Goal: Communication & Community: Answer question/provide support

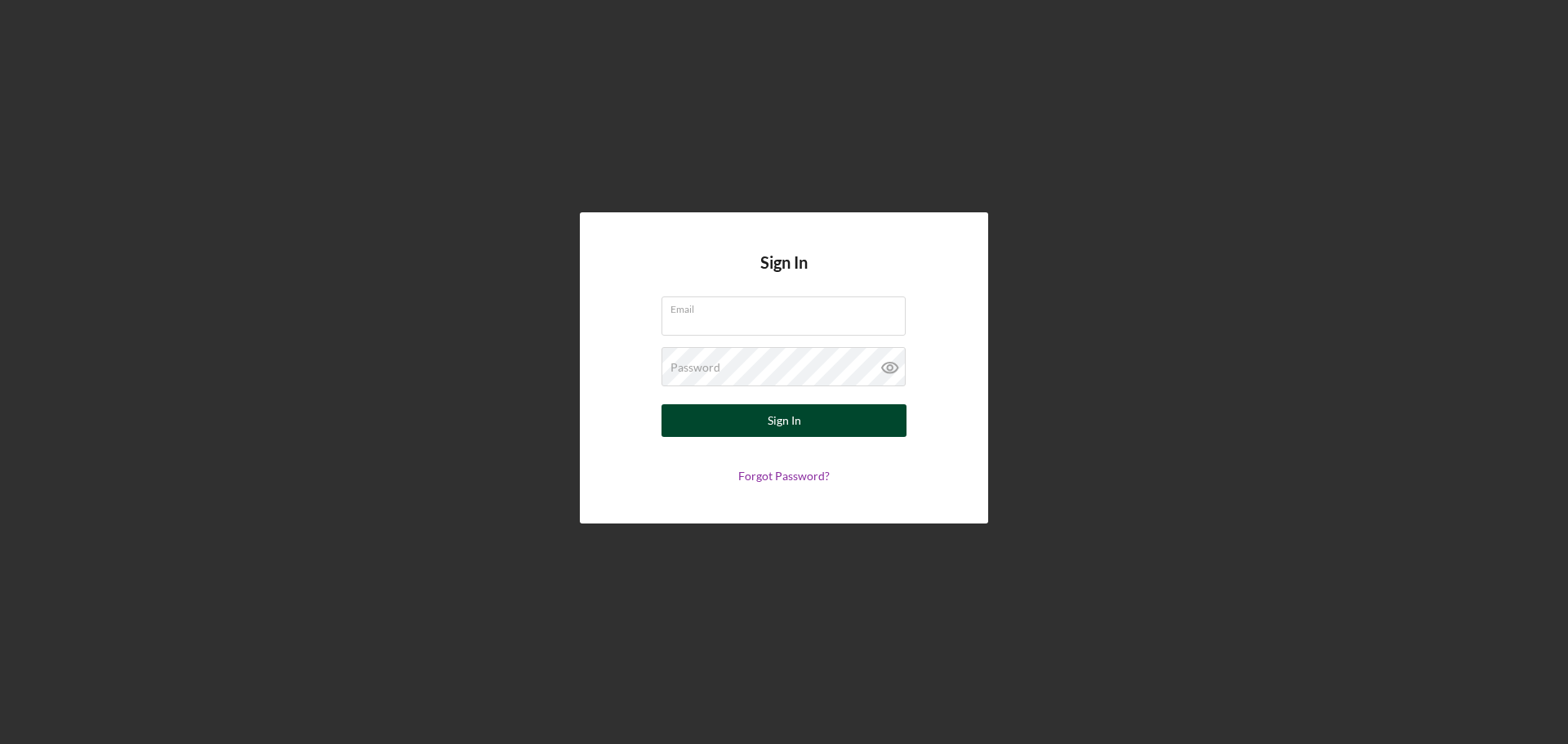
type input "[EMAIL_ADDRESS][DOMAIN_NAME]"
click at [727, 423] on button "Sign In" at bounding box center [784, 421] width 245 height 33
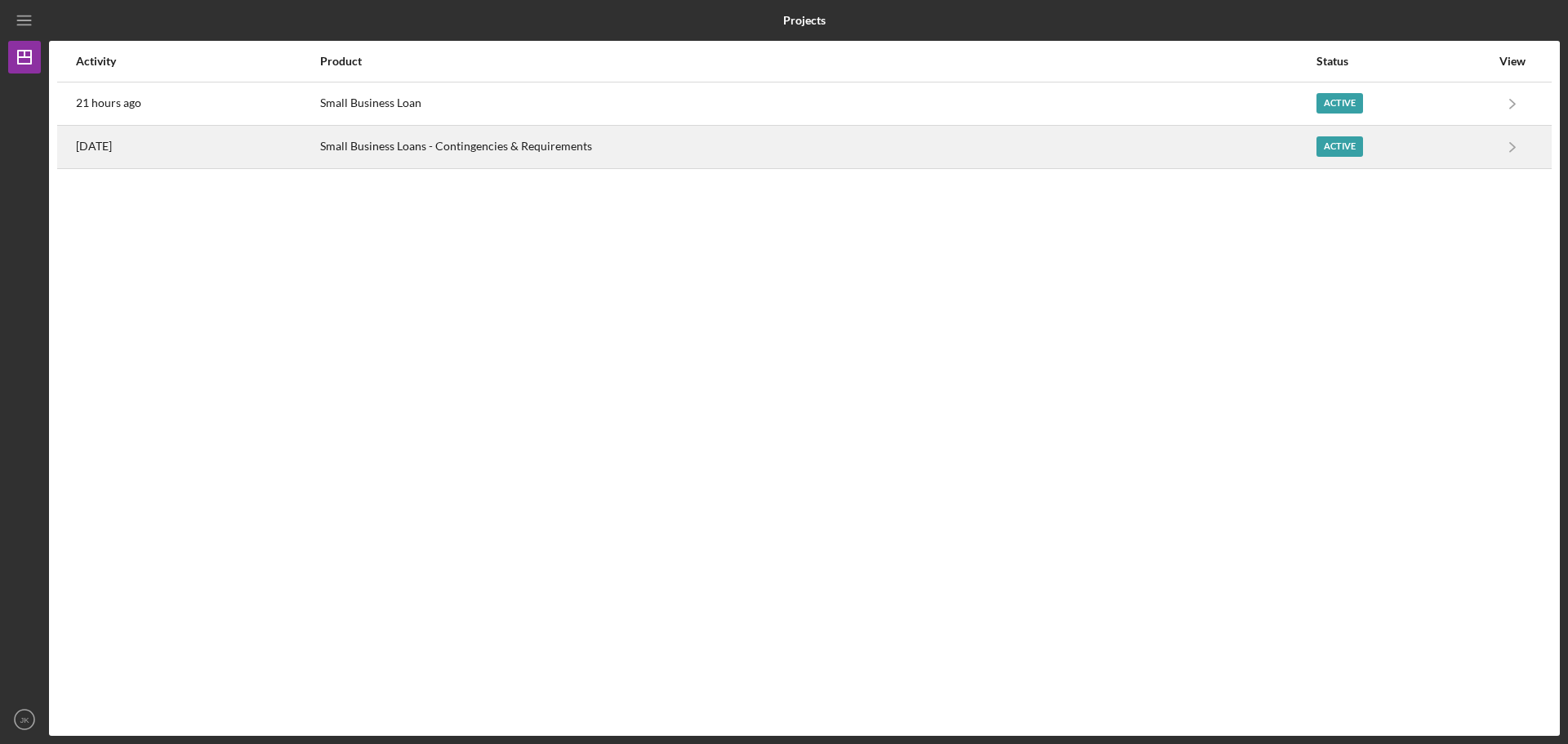
click at [436, 155] on div "Small Business Loans - Contingencies & Requirements" at bounding box center [818, 146] width 995 height 41
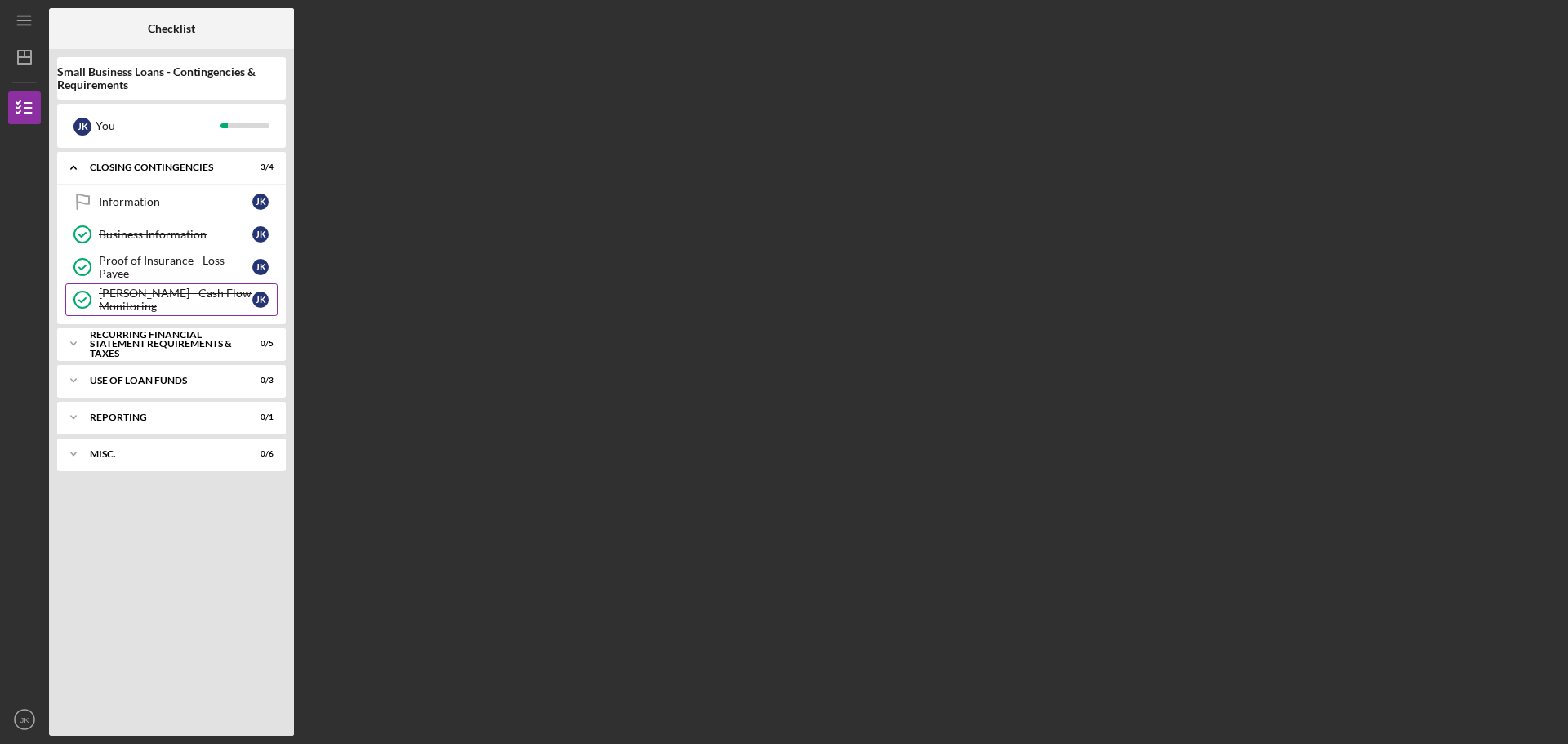
click at [176, 291] on link "[PERSON_NAME] - Cash Flow Monitoring [PERSON_NAME] - Cash Flow Monitoring J K" at bounding box center [171, 300] width 212 height 33
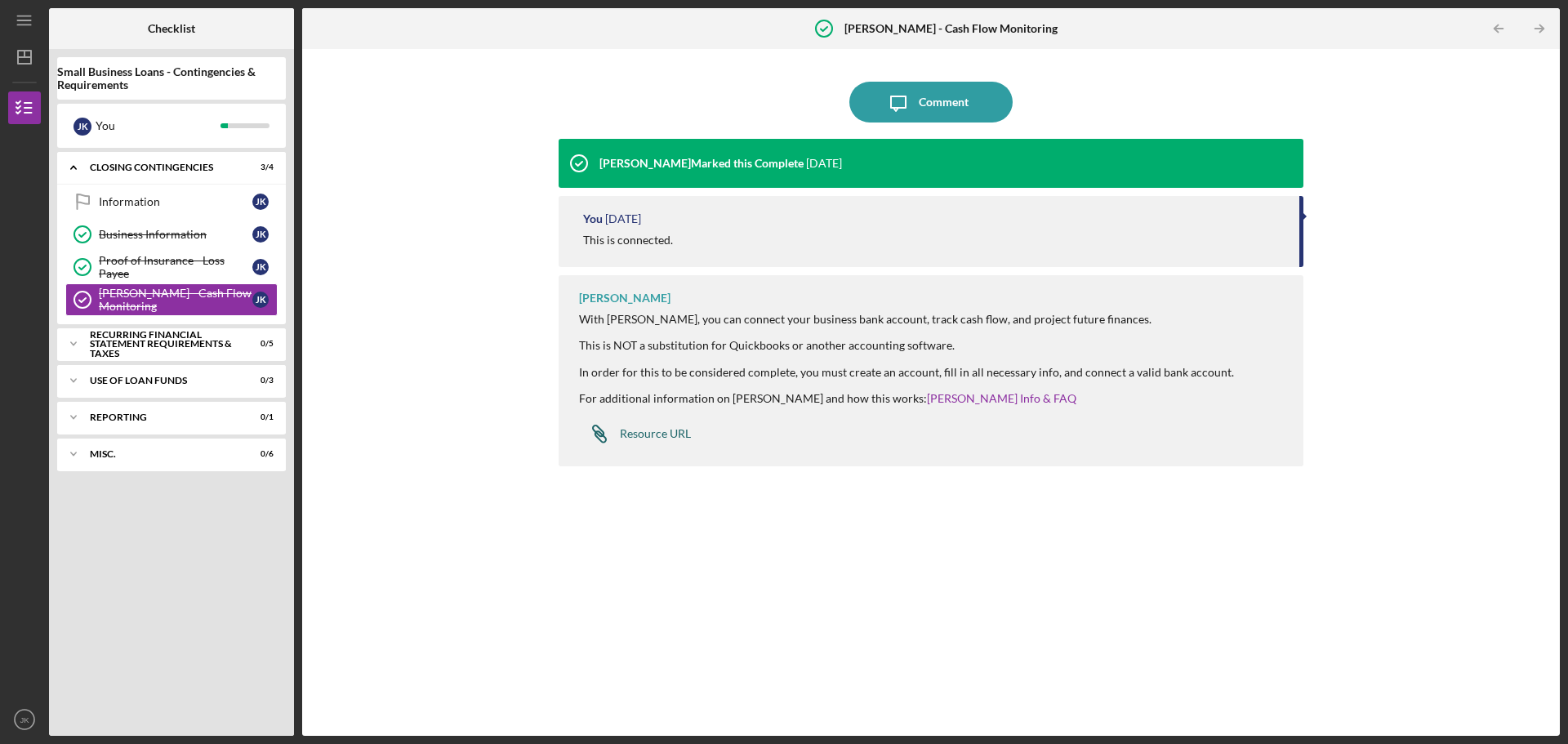
click at [650, 438] on div "Resource URL" at bounding box center [656, 433] width 71 height 13
click at [28, 14] on icon "Icon/Menu" at bounding box center [25, 21] width 36 height 36
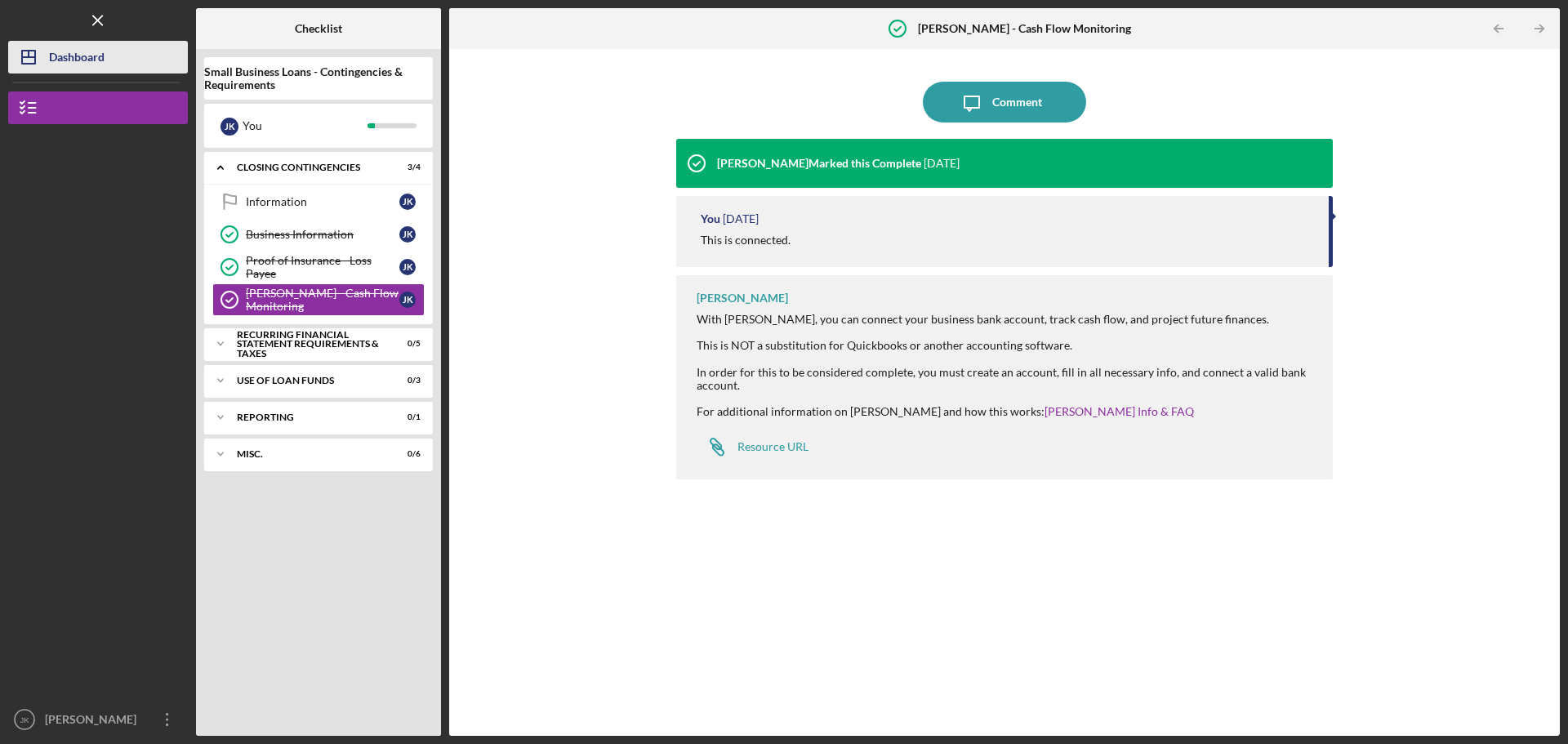
click at [89, 45] on div "Dashboard" at bounding box center [77, 59] width 55 height 36
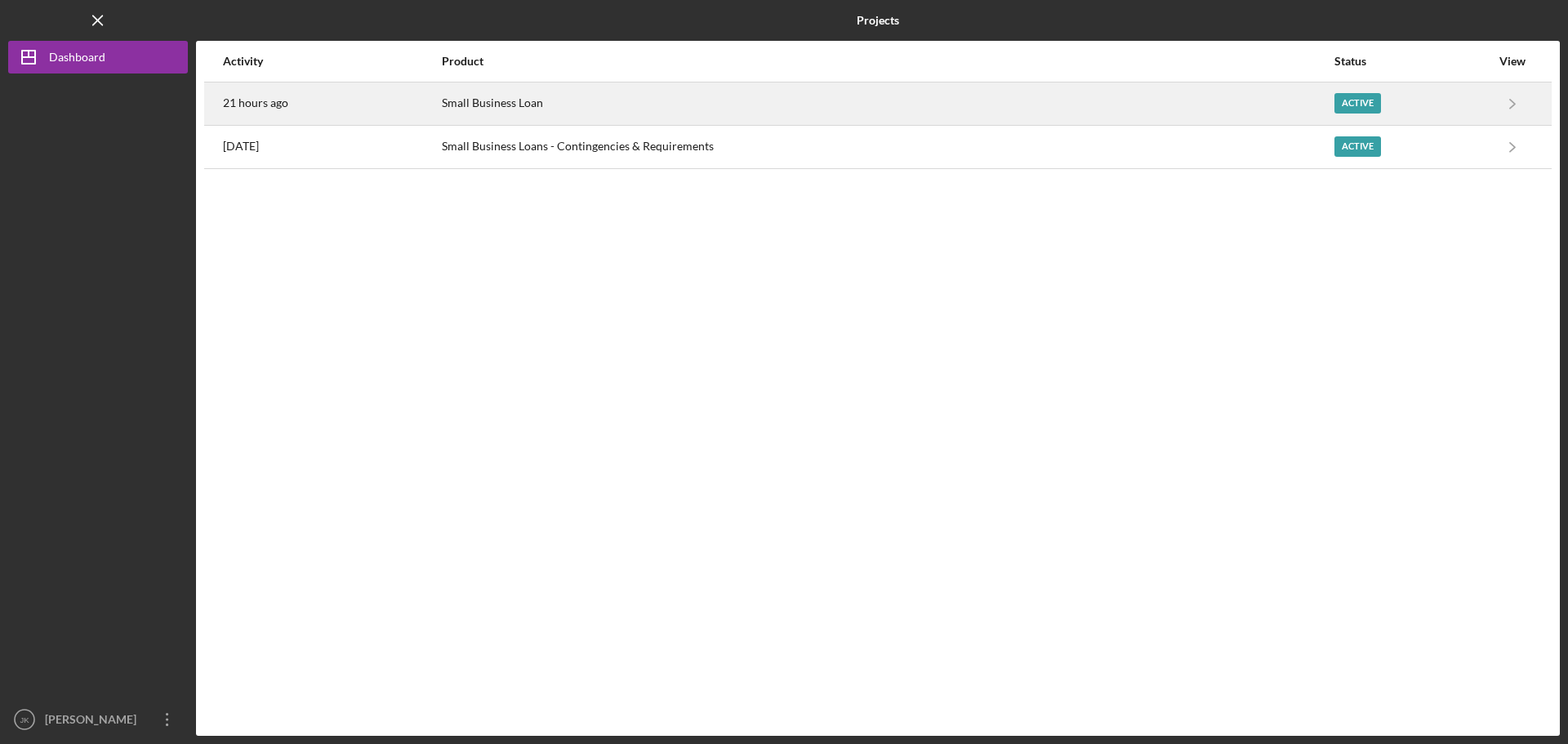
click at [466, 94] on div "Small Business Loan" at bounding box center [888, 103] width 892 height 41
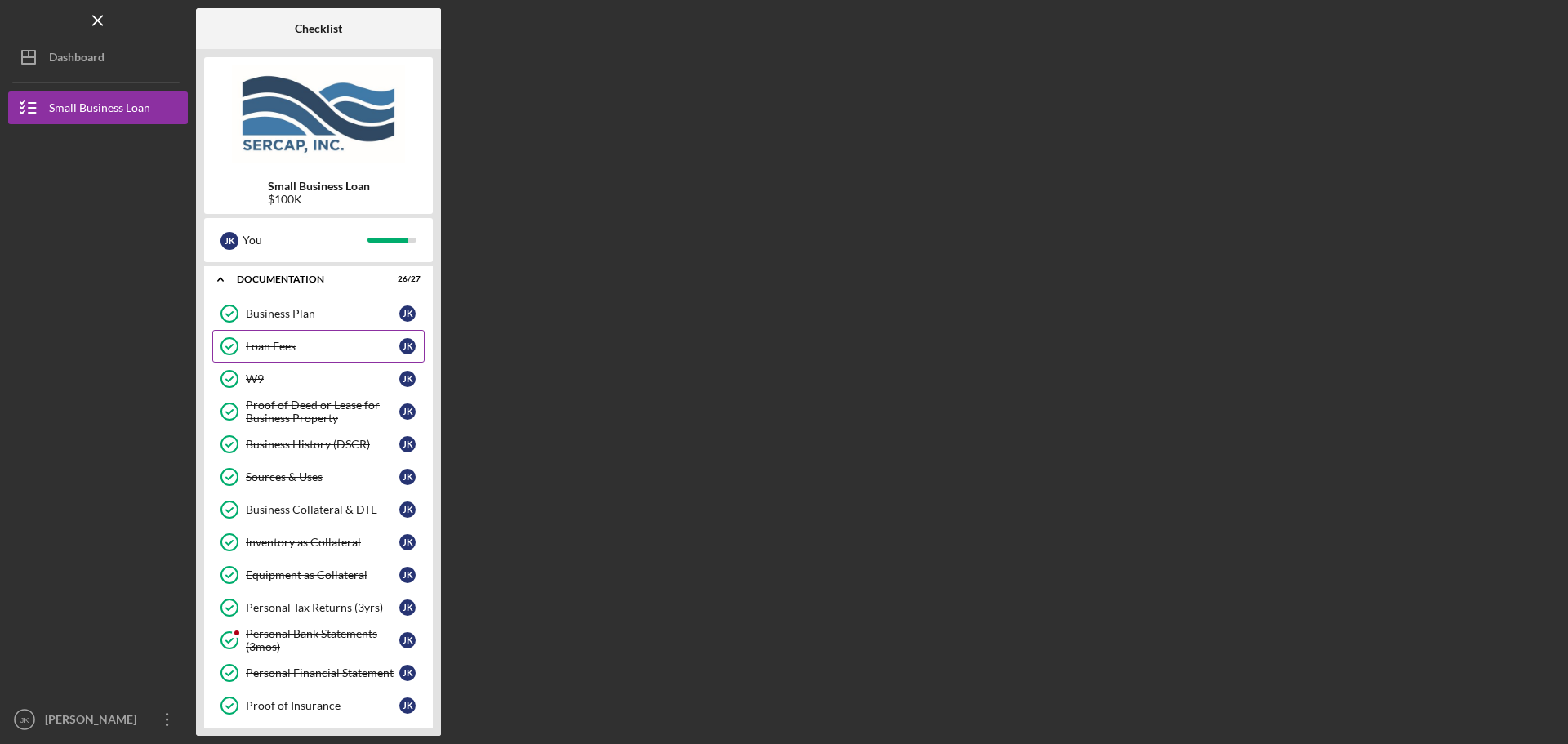
scroll to position [164, 0]
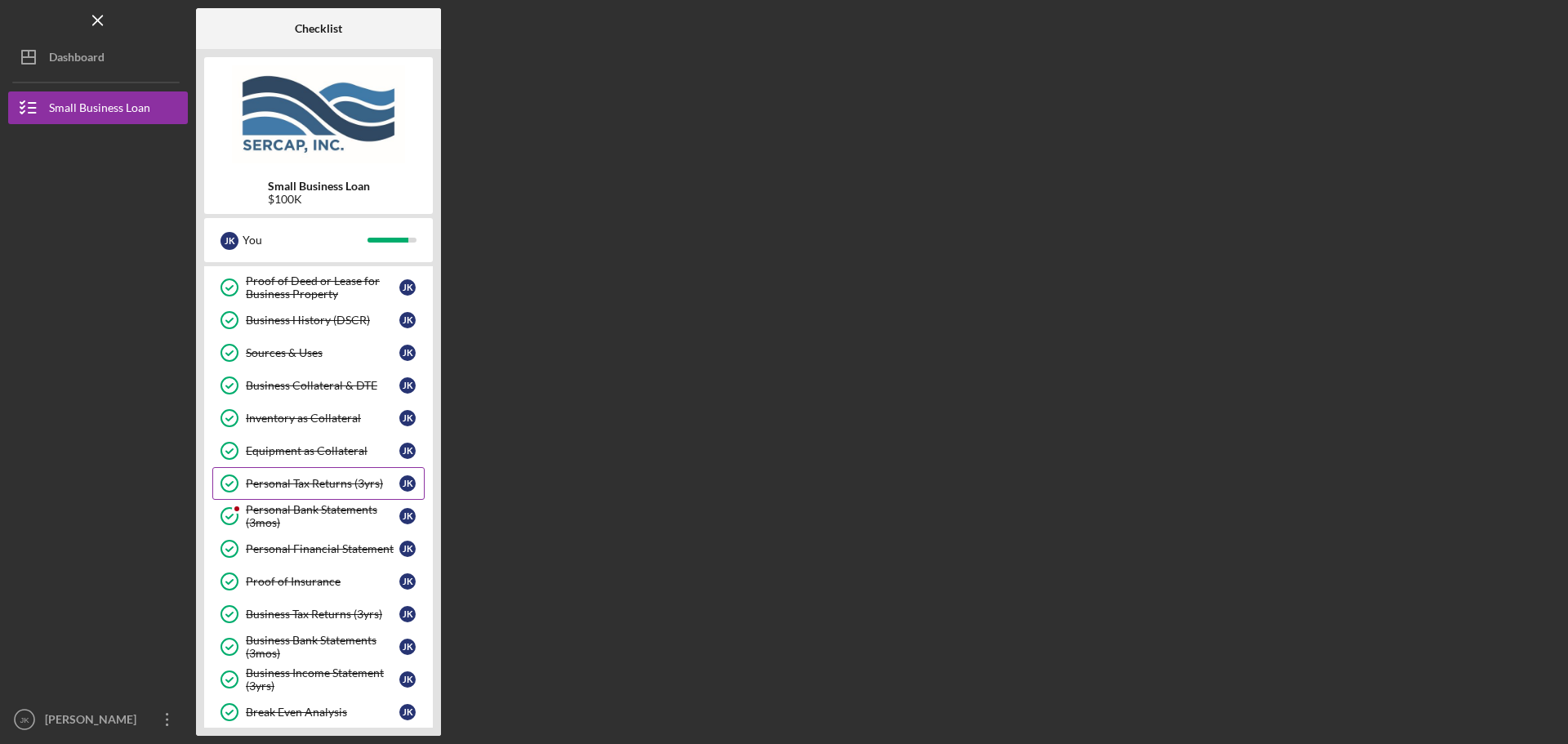
drag, startPoint x: 345, startPoint y: 490, endPoint x: 341, endPoint y: 498, distance: 8.9
click at [343, 494] on link "Personal Tax Returns (3yrs) Personal Tax Returns (3yrs) J K" at bounding box center [318, 483] width 212 height 33
click at [339, 521] on div "Personal Bank Statements (3mos)" at bounding box center [322, 516] width 153 height 26
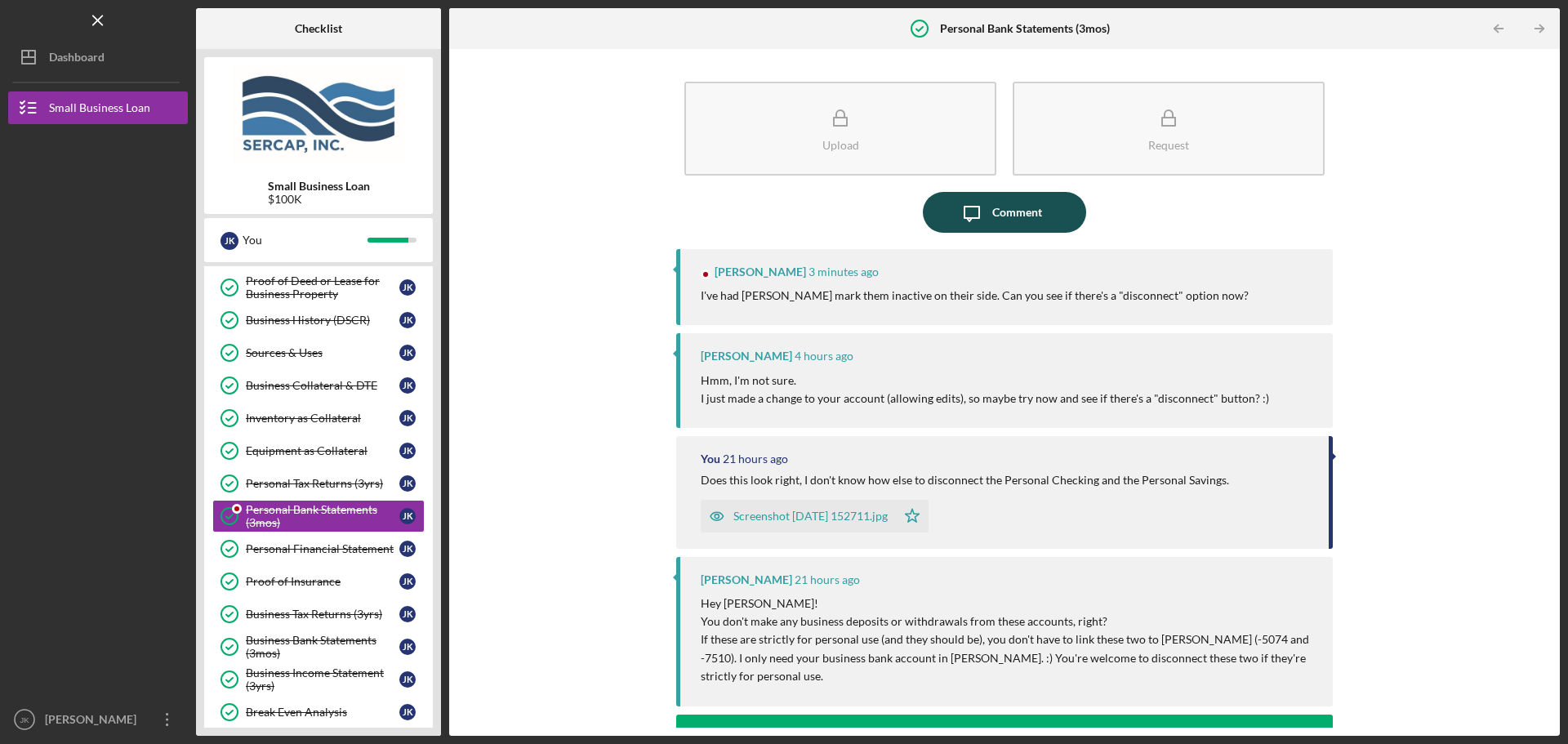
click at [976, 213] on icon "Icon/Message" at bounding box center [971, 212] width 41 height 41
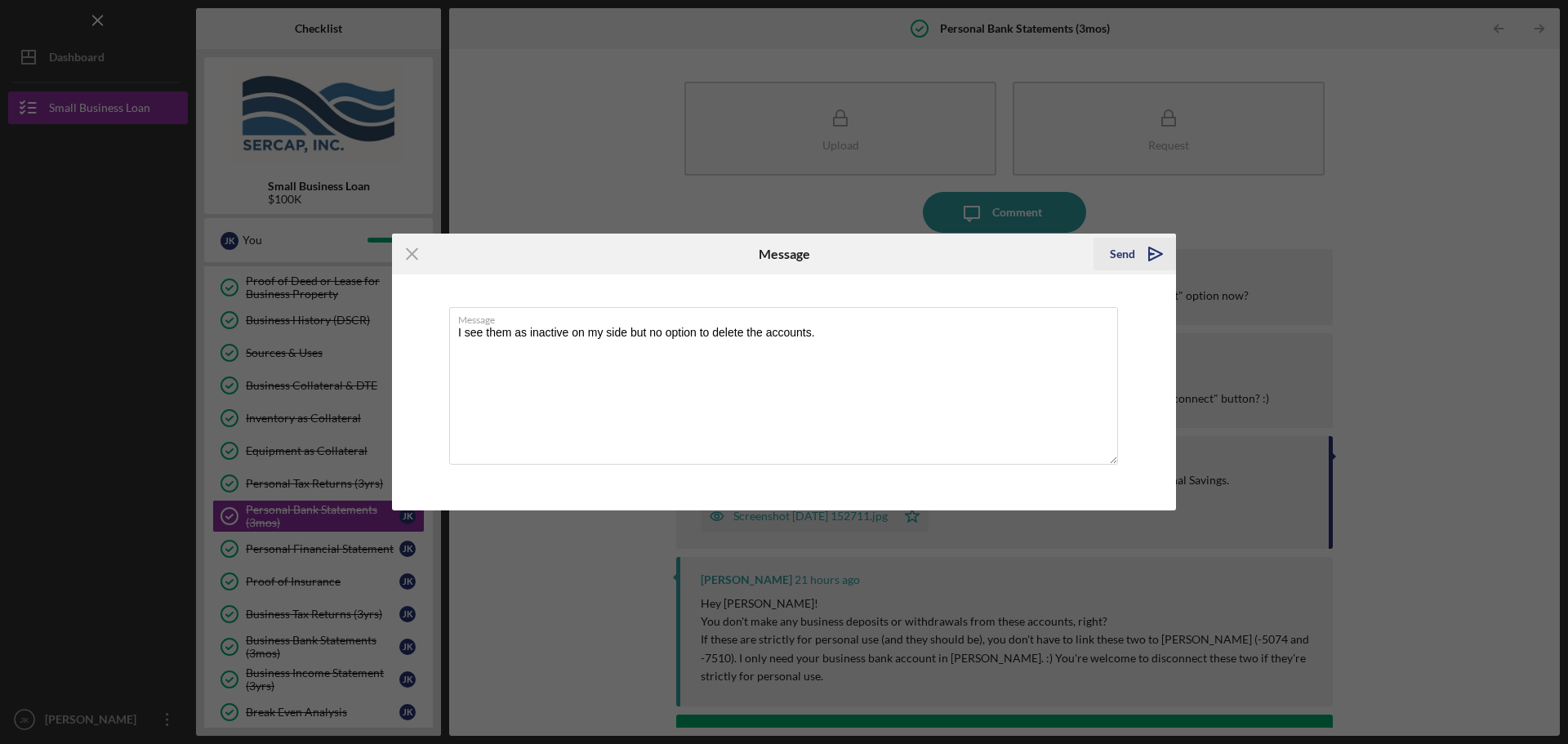
type textarea "I see them as inactive on my side but no option to delete the accounts."
click at [1157, 249] on icon "Icon/icon-invite-send" at bounding box center [1155, 254] width 41 height 41
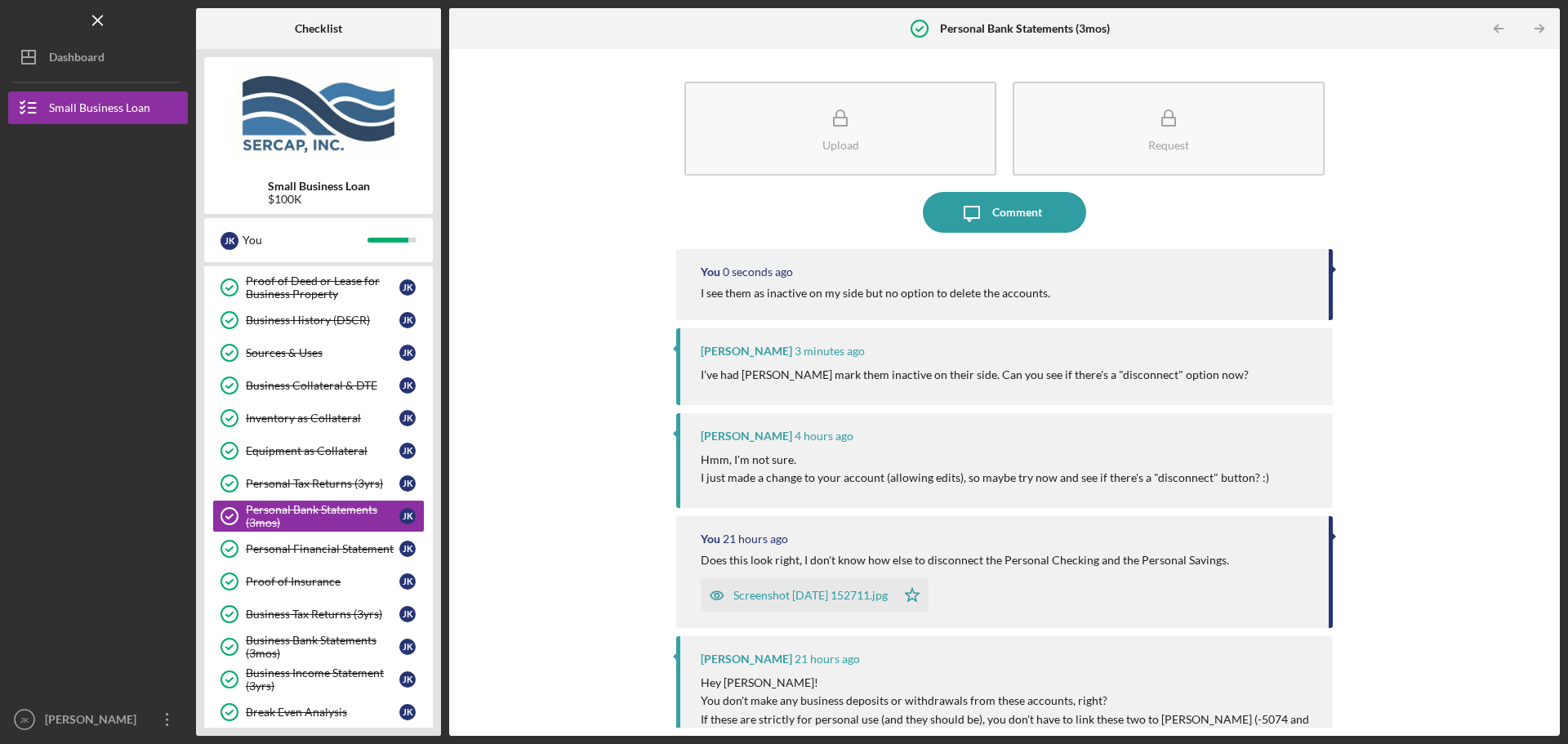
click at [553, 130] on div "Upload Request Icon/Message Comment You 0 seconds ago I see them as inactive on…" at bounding box center [1004, 392] width 1094 height 670
